Goal: Contribute content: Contribute content

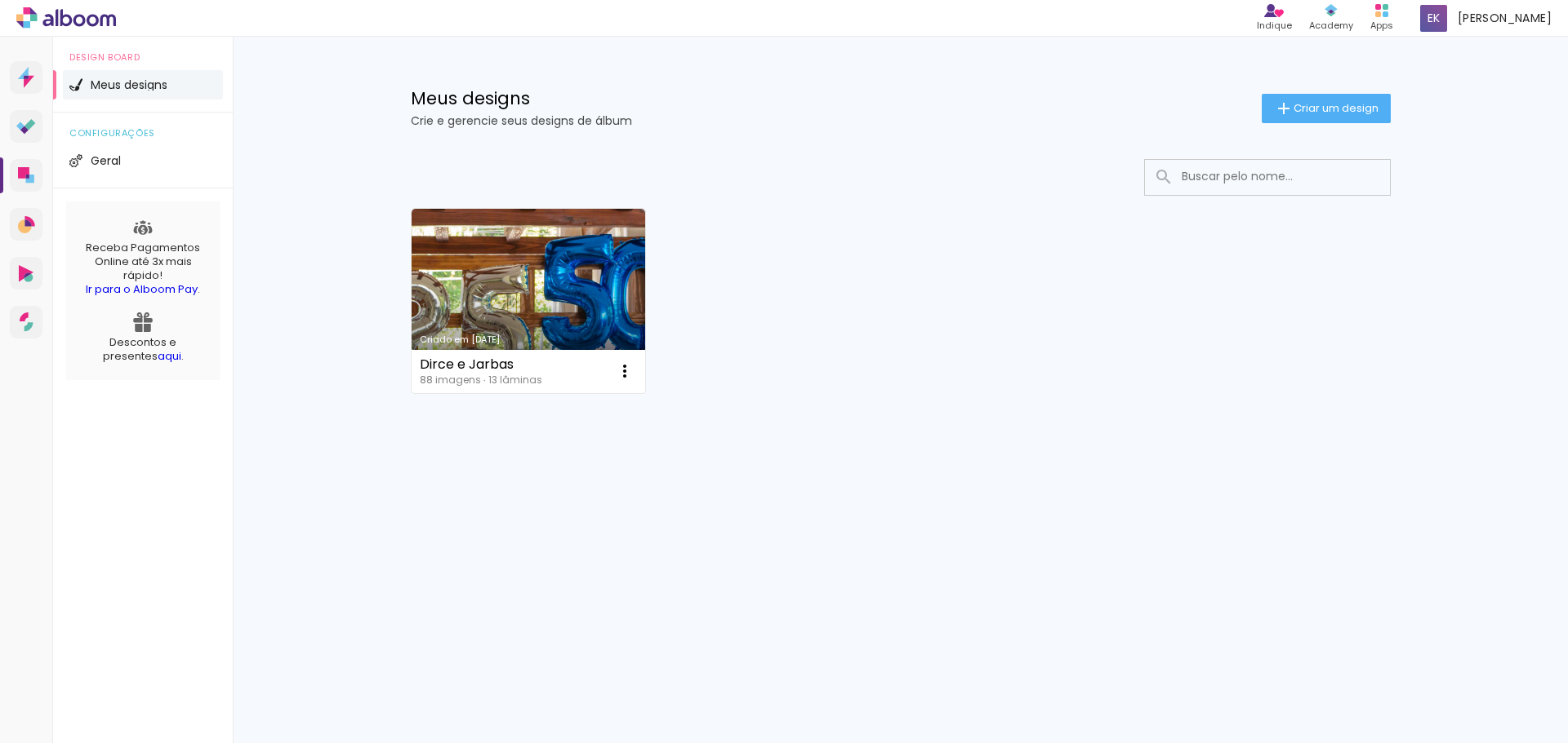
click at [158, 355] on link "aqui" at bounding box center [170, 356] width 24 height 15
click at [116, 158] on span "Geral" at bounding box center [105, 160] width 30 height 11
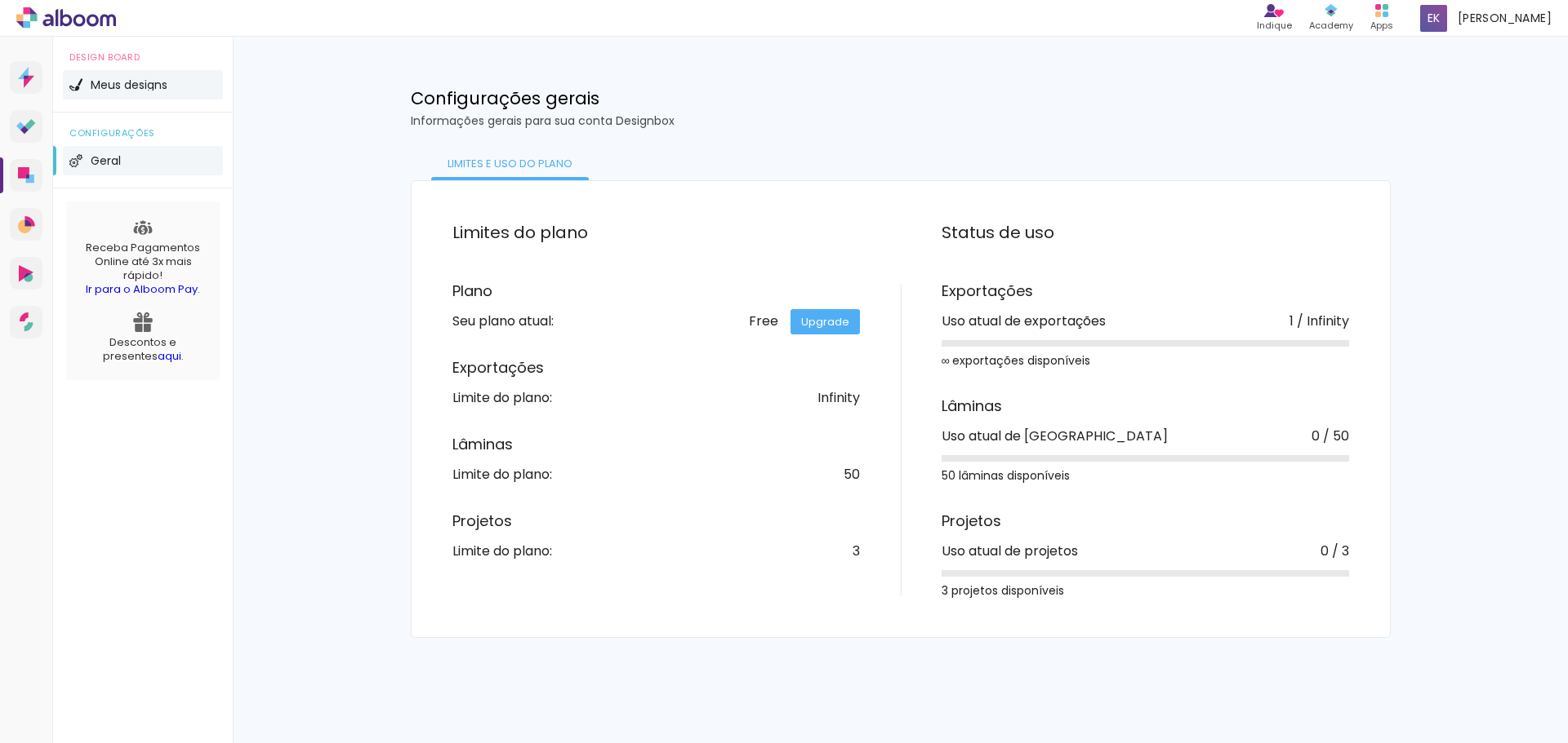
click at [148, 80] on span "Meus designs" at bounding box center [129, 84] width 77 height 11
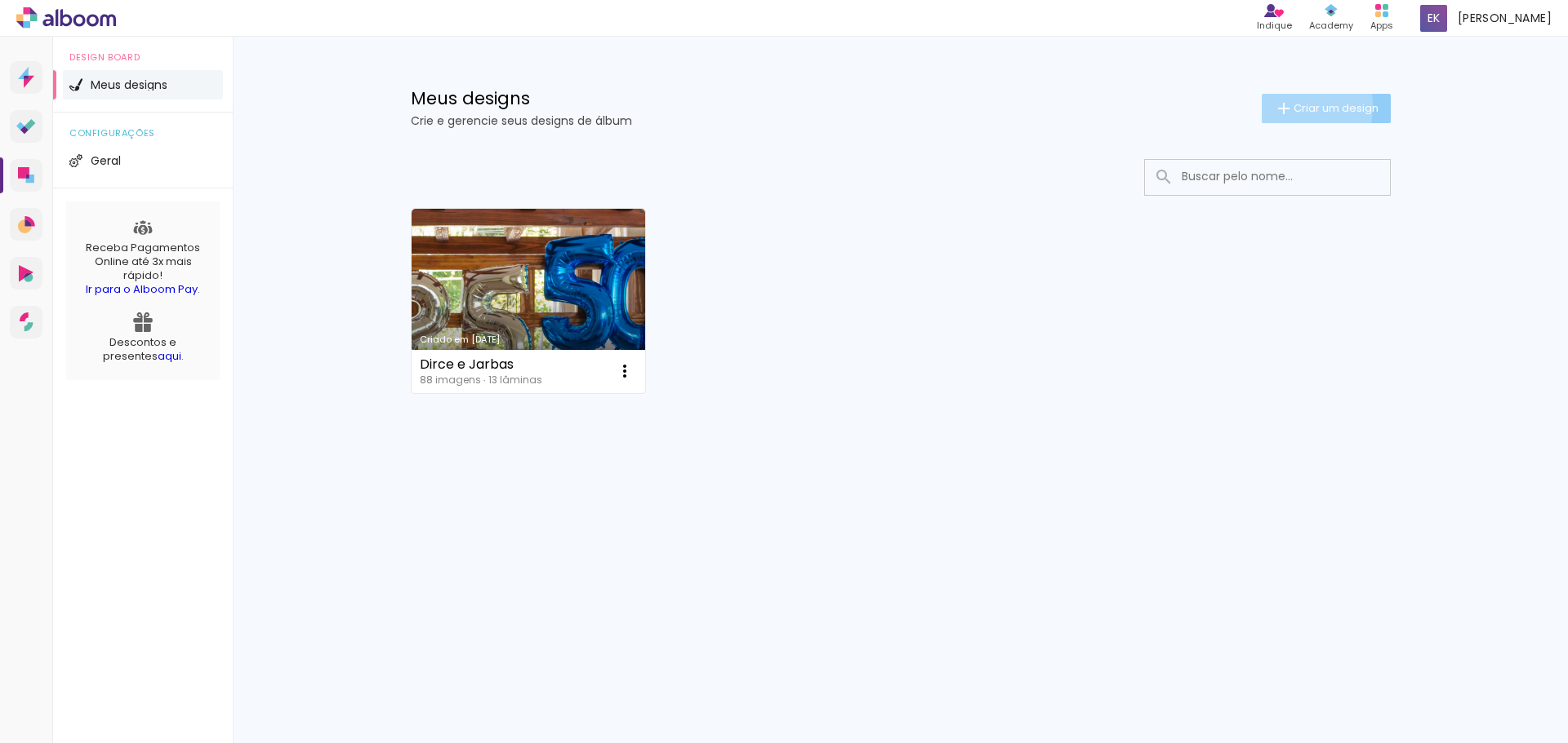
click at [1301, 106] on span "Criar um design" at bounding box center [1336, 108] width 85 height 10
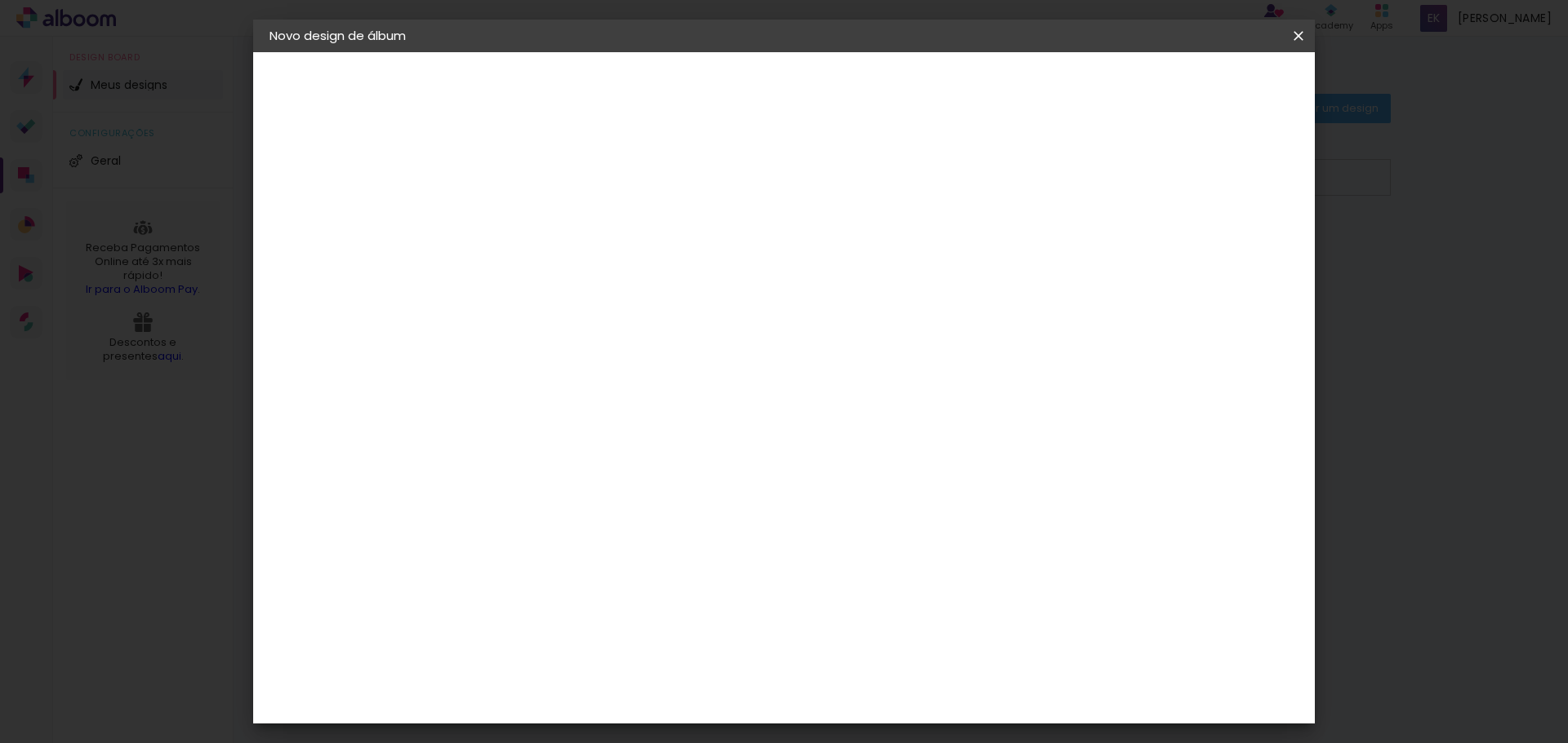
click at [536, 210] on input at bounding box center [536, 219] width 0 height 26
type input "teste"
type paper-input "teste"
click at [0, 0] on slot "Avançar" at bounding box center [0, 0] width 0 height 0
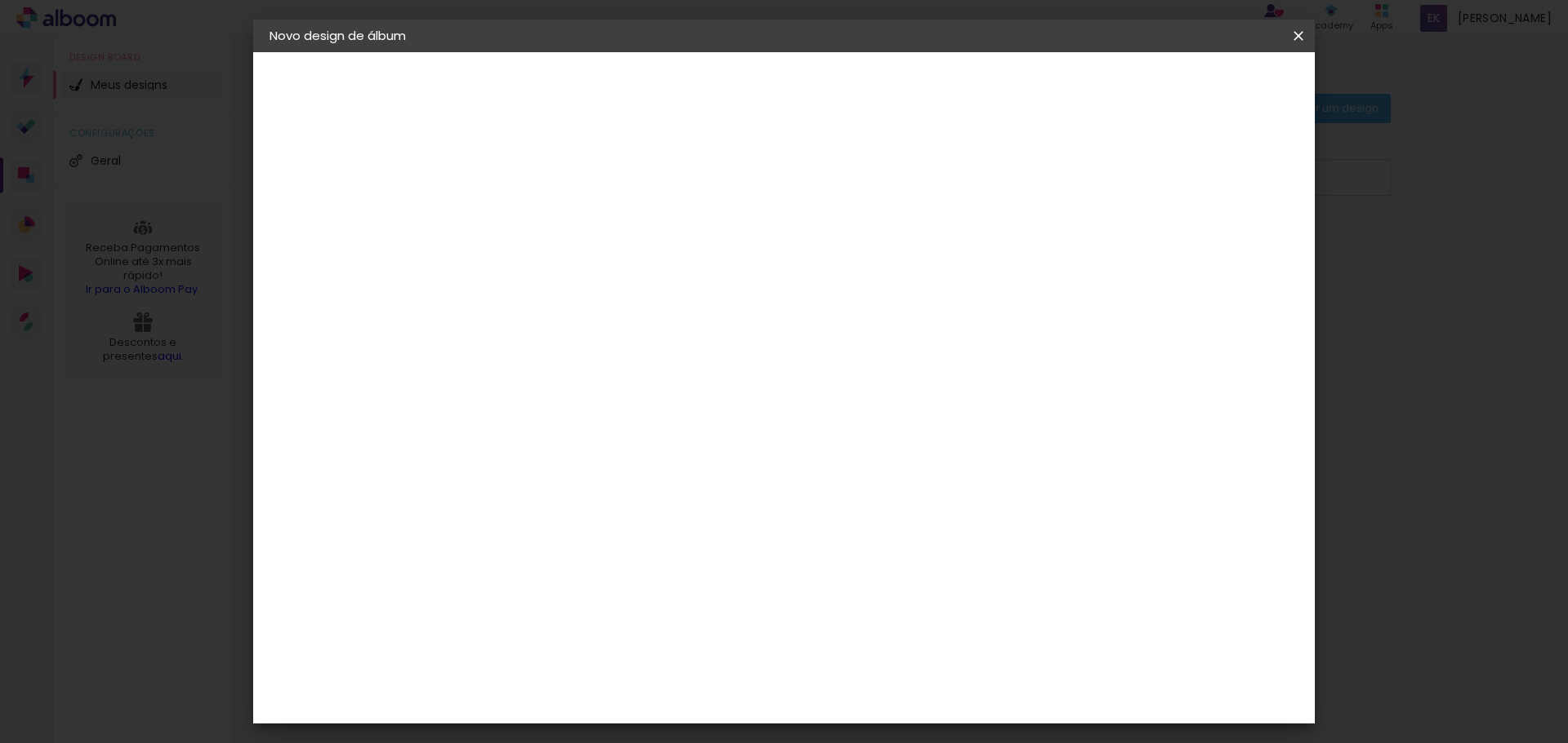
click at [566, 361] on div "Go image" at bounding box center [546, 374] width 40 height 26
click at [0, 0] on slot "Avançar" at bounding box center [0, 0] width 0 height 0
click at [620, 274] on iron-icon at bounding box center [610, 284] width 20 height 20
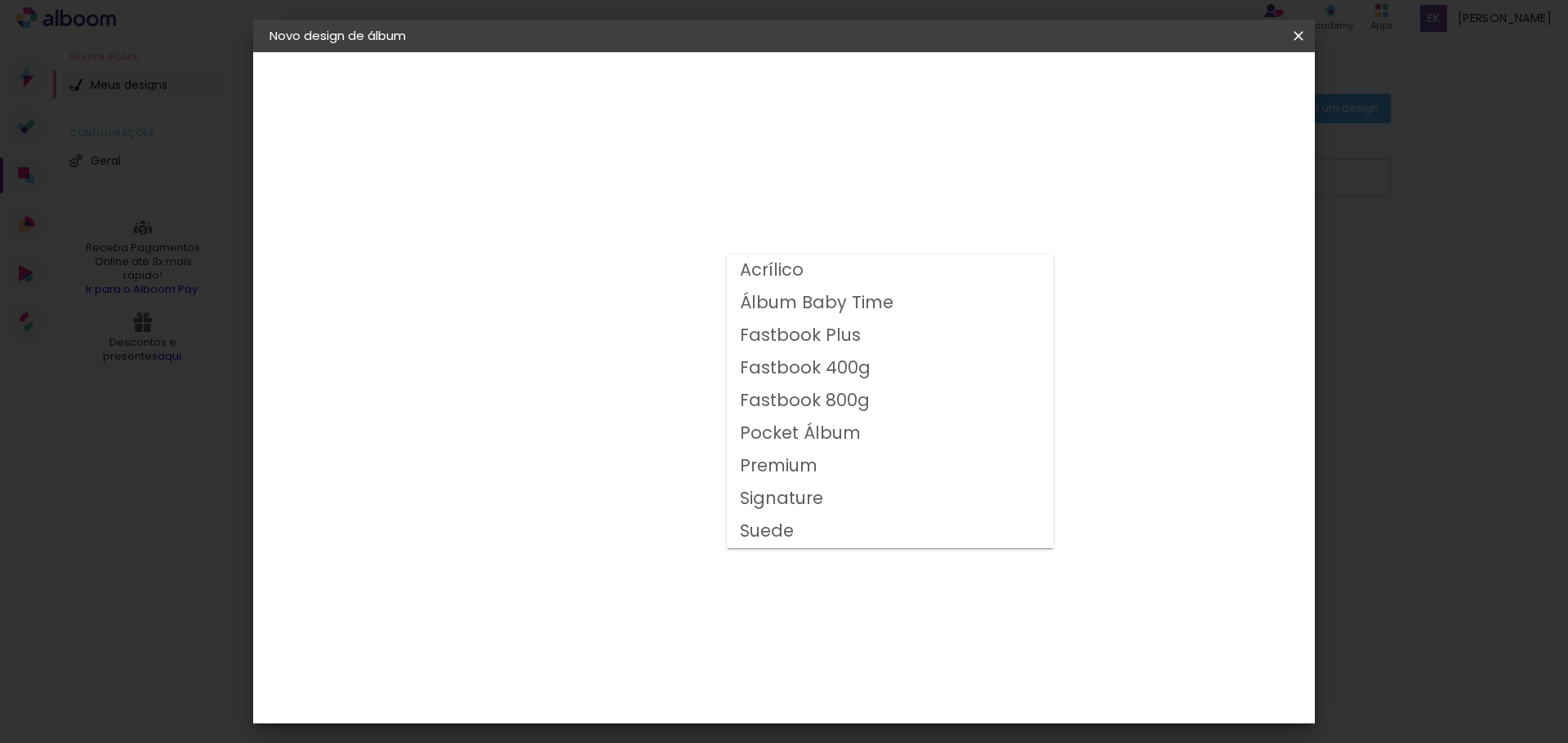
click at [0, 0] on slot "Fastbook Plus" at bounding box center [0, 0] width 0 height 0
type input "Fastbook Plus"
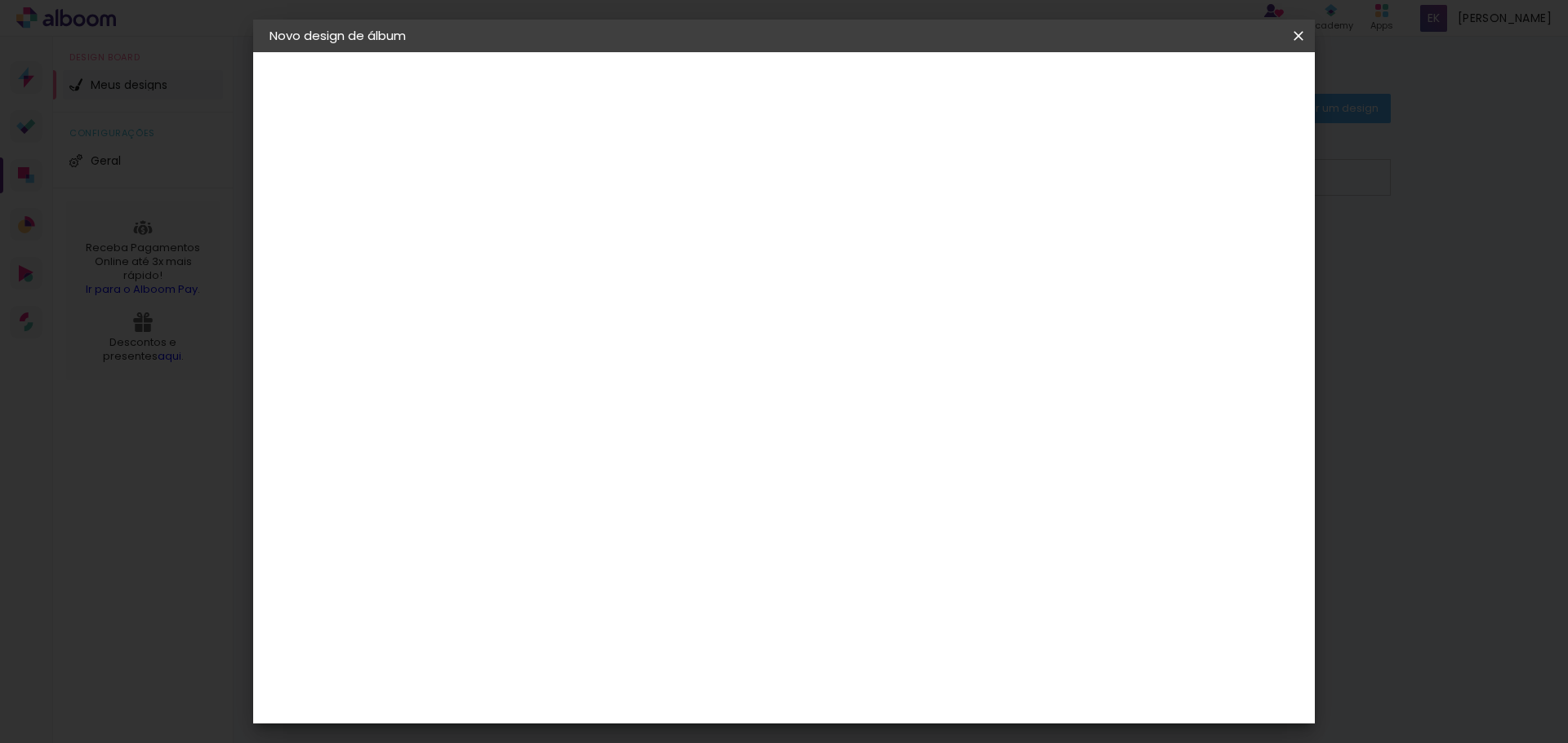
click at [646, 422] on span "25 × 20" at bounding box center [608, 442] width 76 height 43
click at [0, 0] on slot "Avançar" at bounding box center [0, 0] width 0 height 0
click at [1104, 170] on div at bounding box center [1096, 176] width 14 height 14
type paper-checkbox "on"
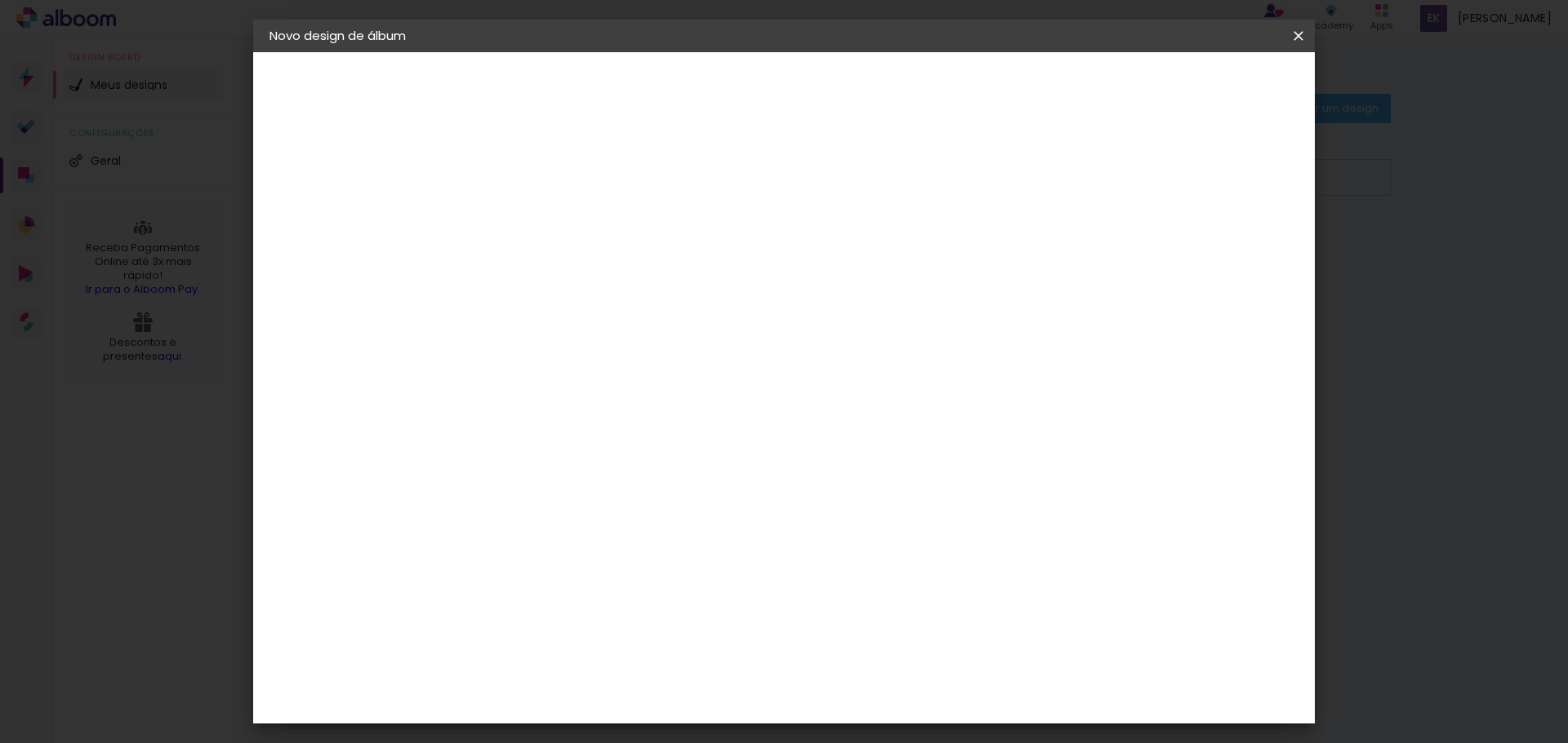
click at [1196, 85] on span "Iniciar design" at bounding box center [1159, 86] width 74 height 11
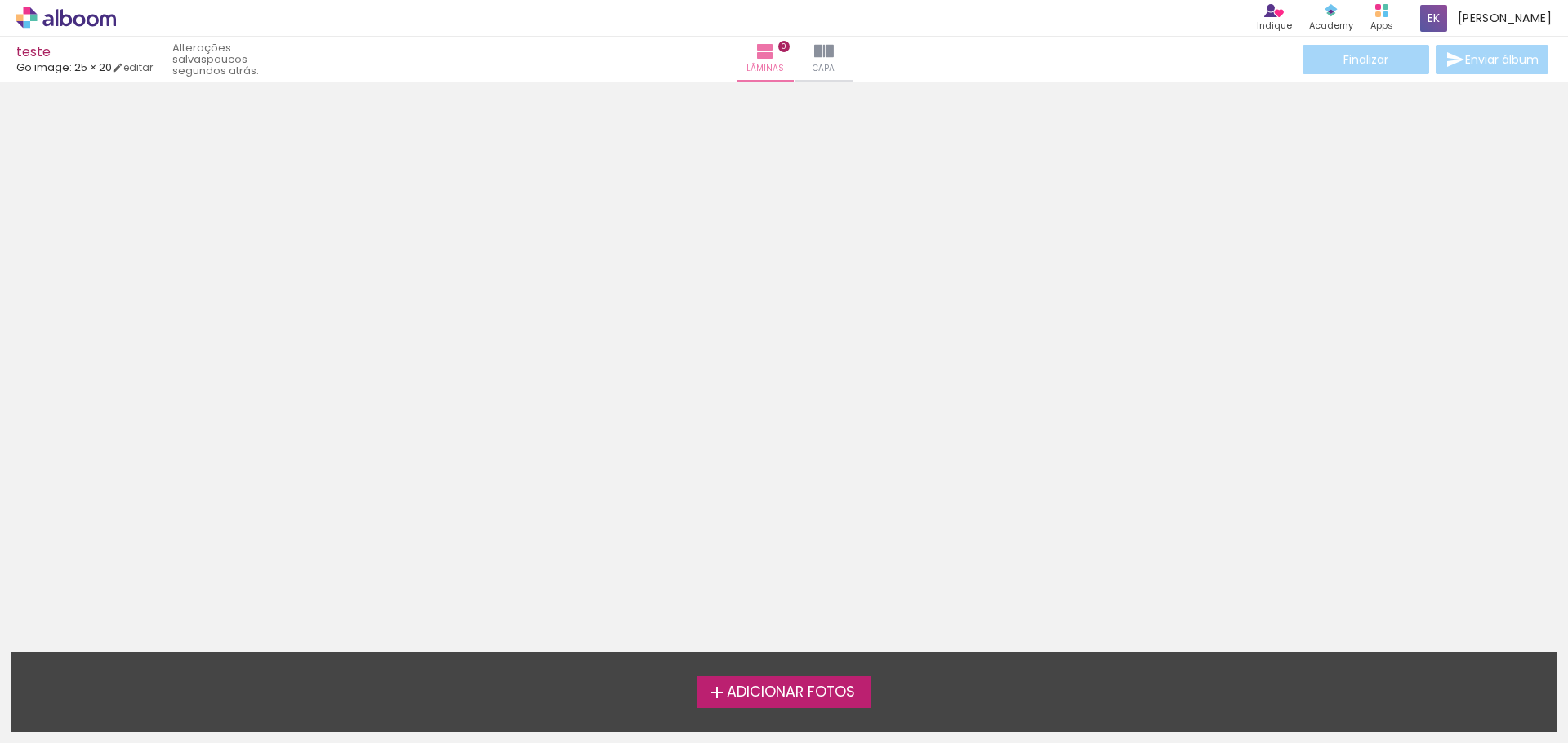
click at [766, 696] on span "Adicionar Fotos" at bounding box center [790, 692] width 128 height 14
click at [0, 0] on input "file" at bounding box center [0, 0] width 0 height 0
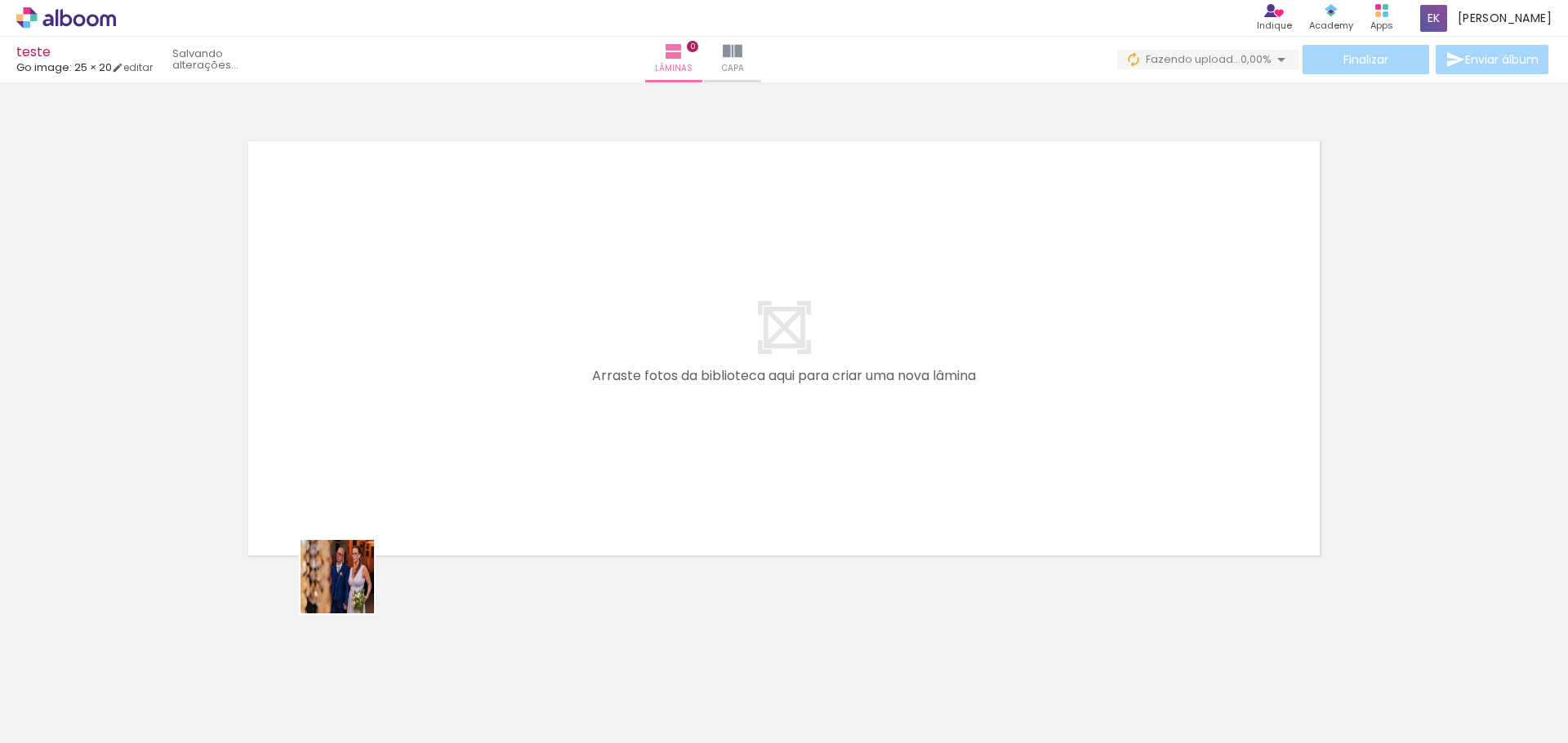
drag, startPoint x: 188, startPoint y: 694, endPoint x: 593, endPoint y: 456, distance: 469.8
click at [574, 470] on quentale-workspace at bounding box center [784, 372] width 1568 height 743
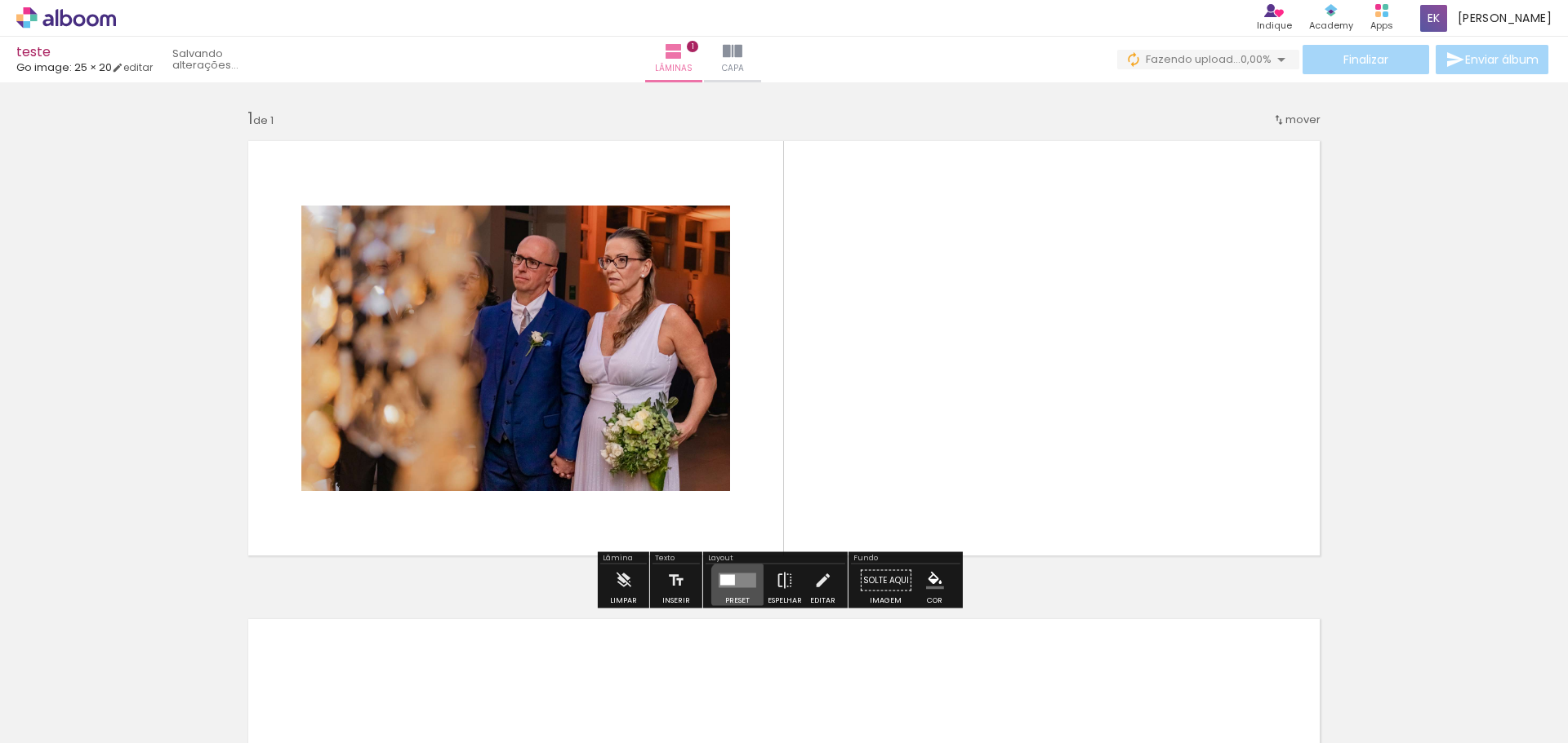
click at [738, 586] on quentale-layouter at bounding box center [738, 580] width 38 height 14
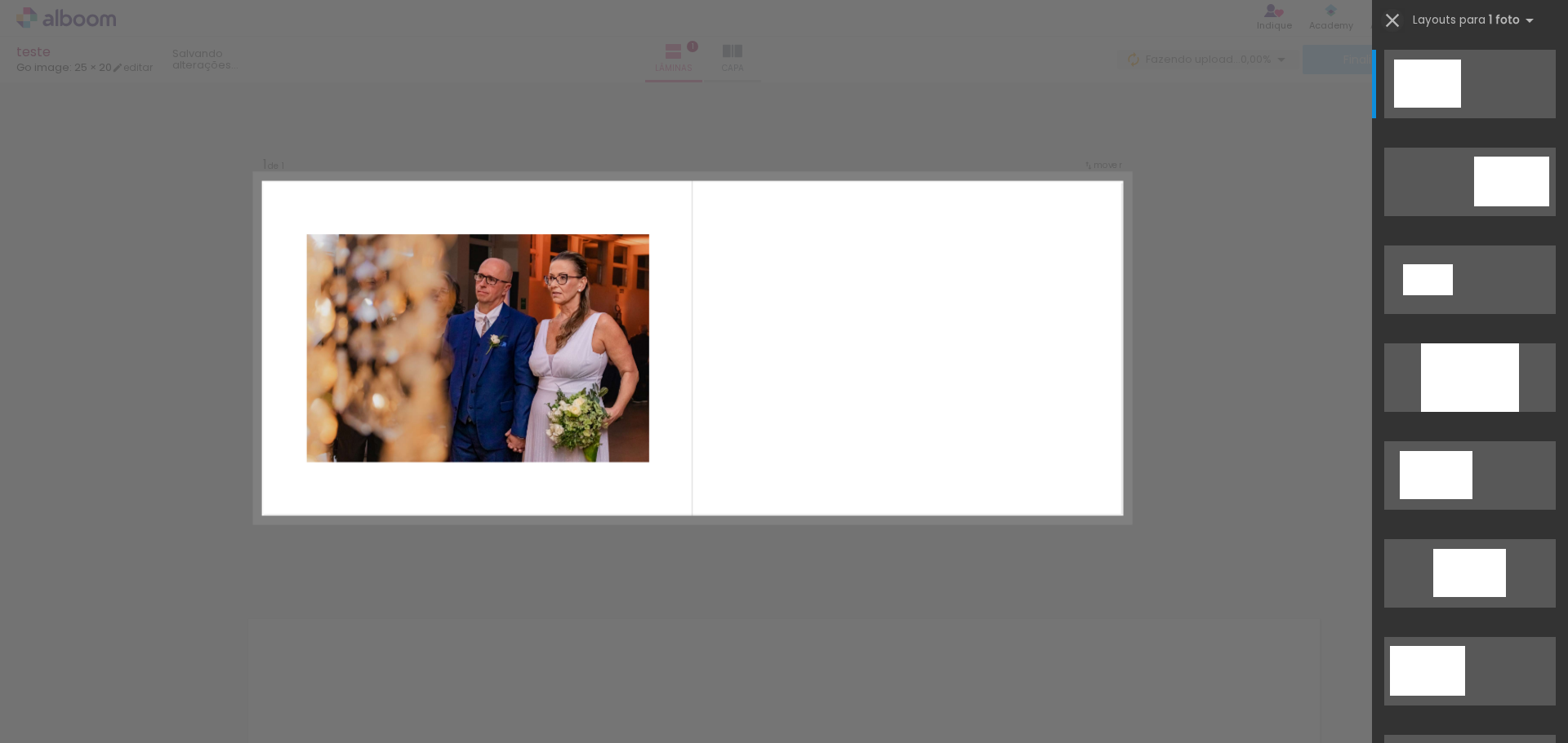
click at [1397, 26] on iron-icon at bounding box center [1392, 20] width 23 height 23
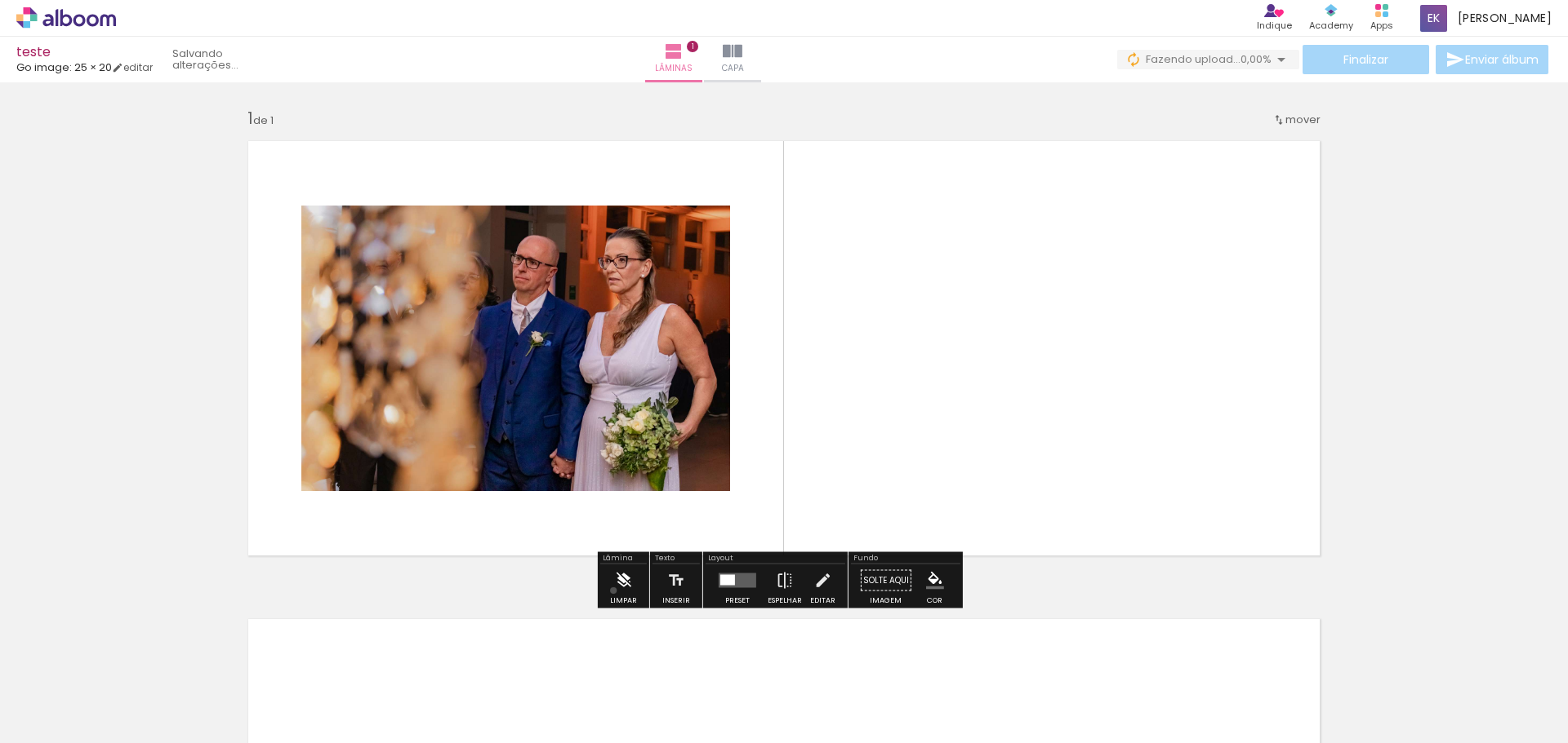
click at [614, 590] on iron-icon at bounding box center [622, 581] width 18 height 32
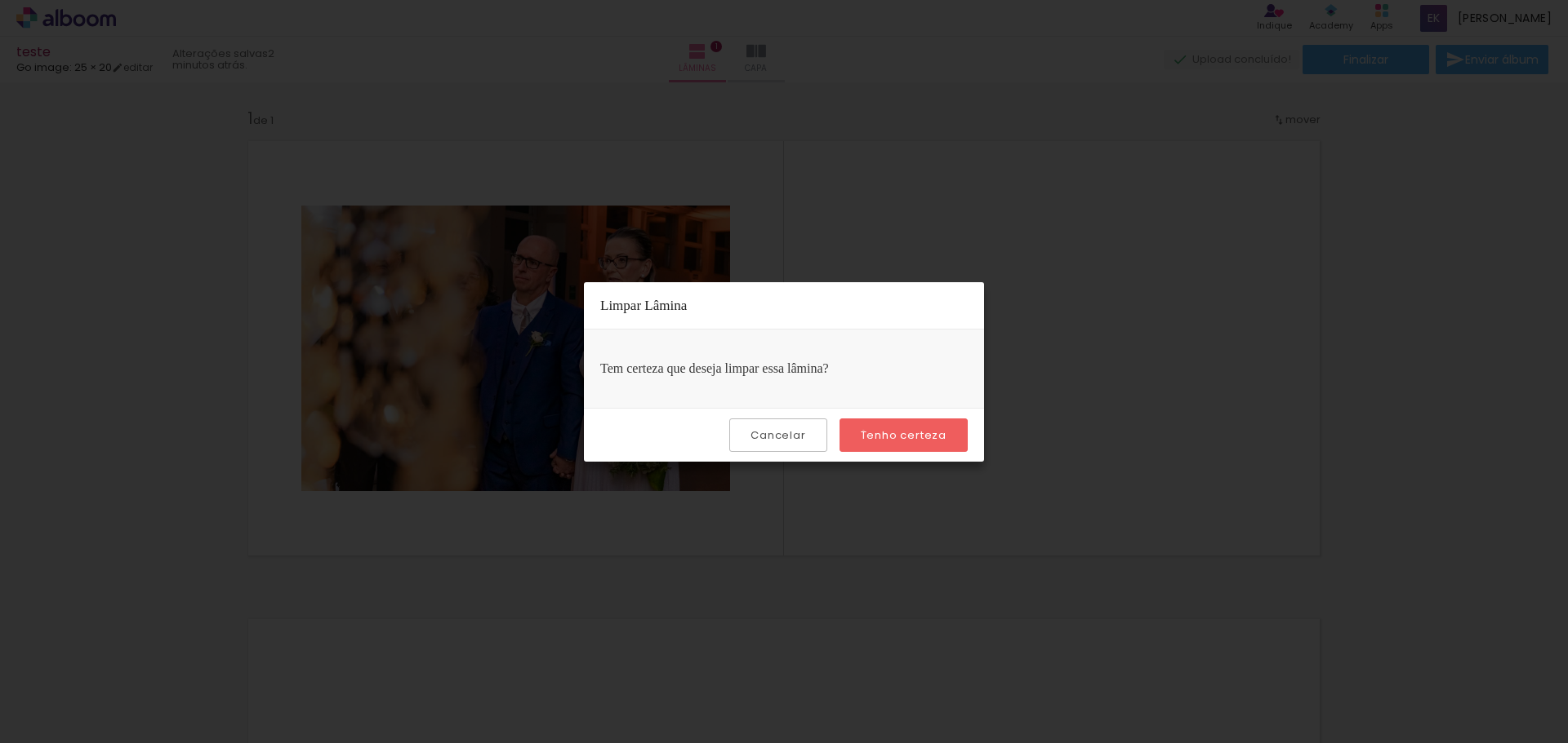
click at [0, 0] on slot "Tenho certeza" at bounding box center [0, 0] width 0 height 0
click at [903, 444] on paper-button "Tenho certeza" at bounding box center [904, 435] width 128 height 33
click at [0, 0] on slot "Cancelar" at bounding box center [0, 0] width 0 height 0
